Goal: Information Seeking & Learning: Learn about a topic

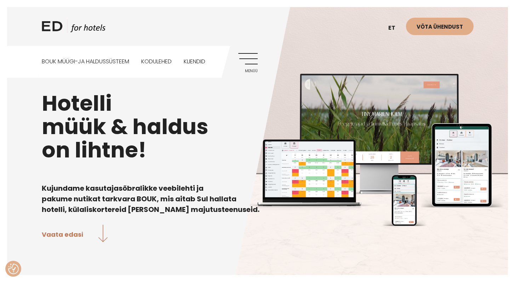
click at [247, 64] on link "Menüü" at bounding box center [247, 62] width 19 height 19
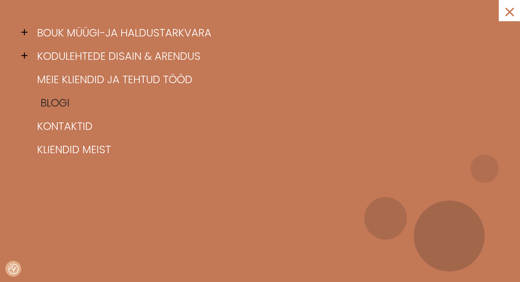
click at [63, 101] on link "Blogi" at bounding box center [268, 102] width 467 height 23
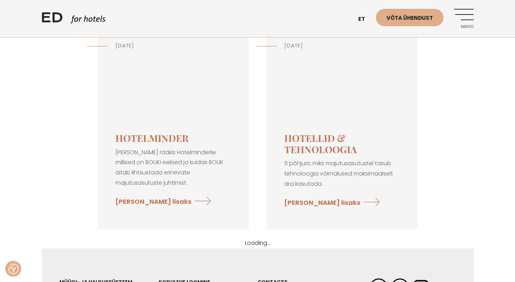
scroll to position [594, 0]
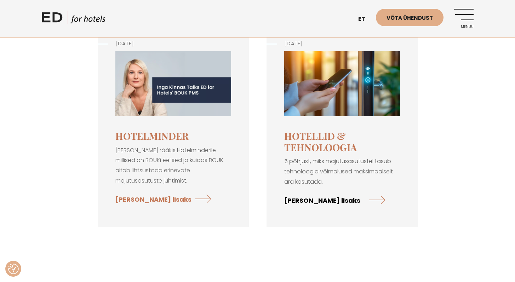
click at [310, 199] on link "[PERSON_NAME] lisaks" at bounding box center [334, 200] width 101 height 19
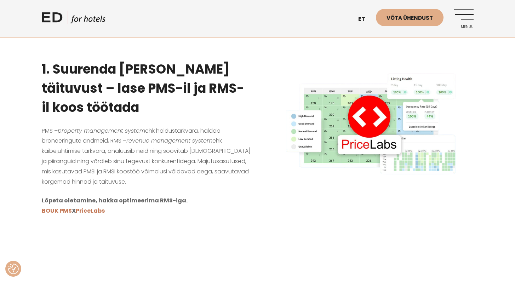
scroll to position [331, 0]
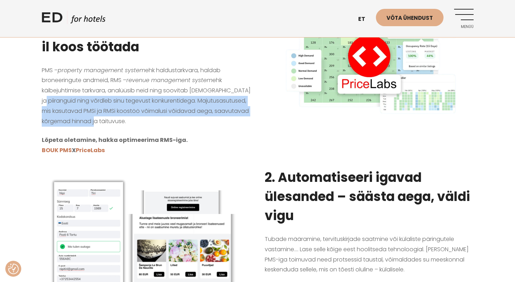
drag, startPoint x: 128, startPoint y: 122, endPoint x: 40, endPoint y: 100, distance: 90.8
click at [40, 100] on div "1. Suurenda [PERSON_NAME] täituvust – lase PMS-il ja RMS-il koos töötada PMS – …" at bounding box center [146, 74] width 223 height 169
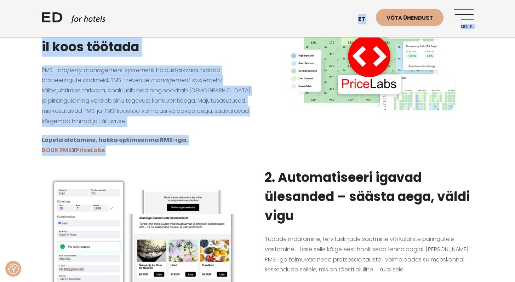
drag, startPoint x: 108, startPoint y: 152, endPoint x: 48, endPoint y: 30, distance: 136.0
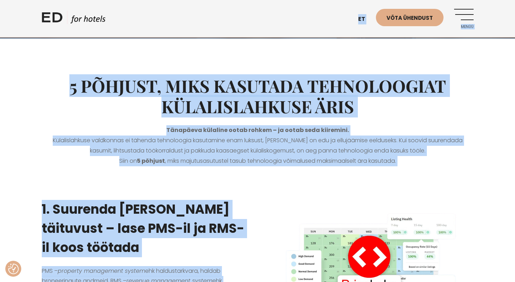
scroll to position [194, 0]
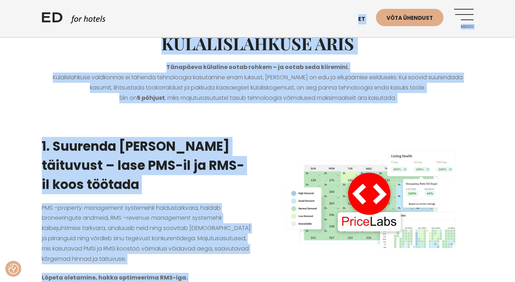
click at [120, 150] on b "1. Suurenda [PERSON_NAME] täituvust – lase PMS-il ja RMS-il koos töötada" at bounding box center [143, 165] width 202 height 56
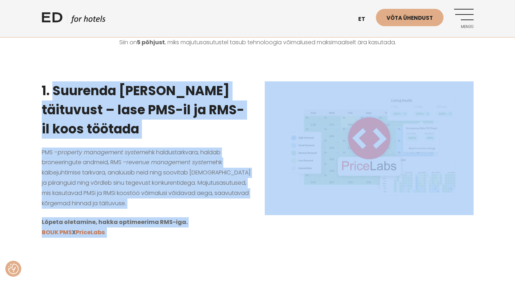
scroll to position [263, 0]
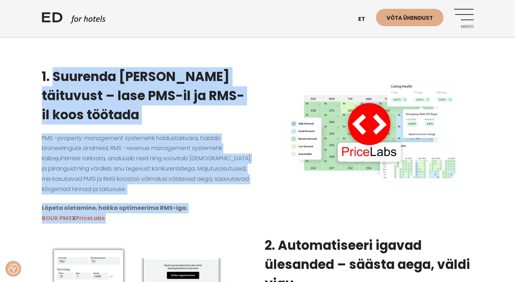
drag, startPoint x: 55, startPoint y: 144, endPoint x: 148, endPoint y: 222, distance: 121.4
click at [148, 222] on div "1. Suurenda [PERSON_NAME] täituvust – lase PMS-il ja RMS-il koos töötada PMS – …" at bounding box center [146, 142] width 223 height 169
copy div "Suurenda [PERSON_NAME] täituvust – lase PMS-il ja RMS-il koos töötada PMS – pro…"
